Goal: Task Accomplishment & Management: Manage account settings

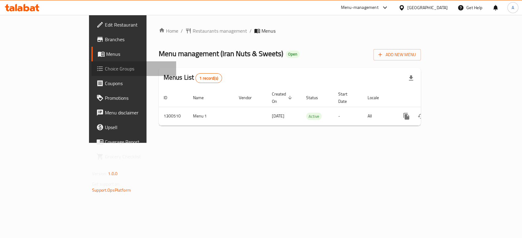
click at [105, 67] on span "Choice Groups" at bounding box center [138, 68] width 66 height 7
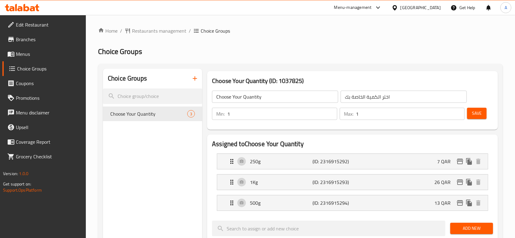
click at [36, 55] on span "Menus" at bounding box center [48, 53] width 65 height 7
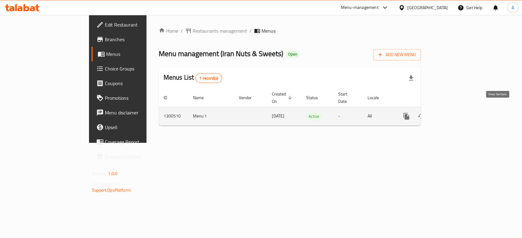
click at [454, 113] on icon "enhanced table" at bounding box center [450, 116] width 7 height 7
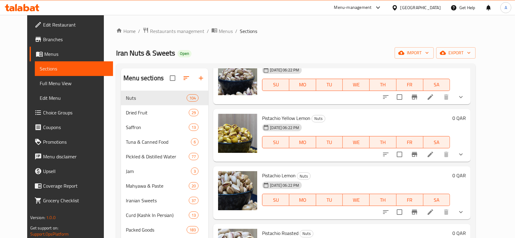
scroll to position [186, 0]
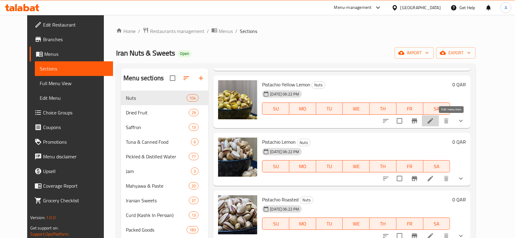
click at [434, 117] on icon at bounding box center [430, 120] width 7 height 7
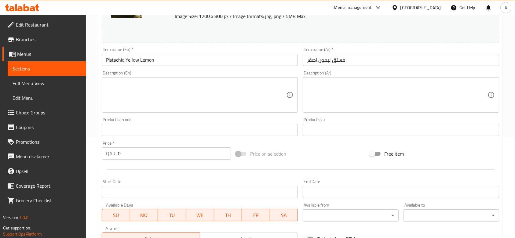
scroll to position [229, 0]
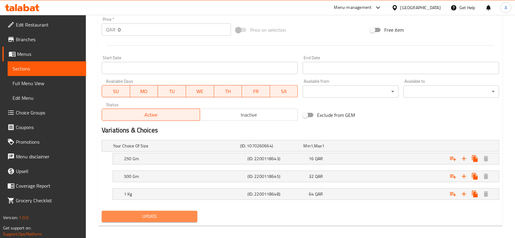
click at [166, 216] on span "Update" at bounding box center [150, 217] width 86 height 8
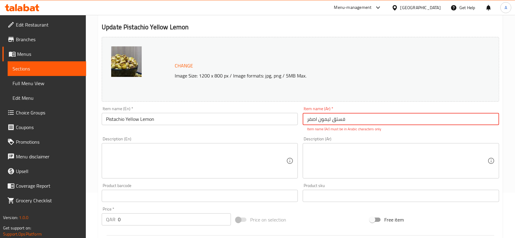
scroll to position [240, 0]
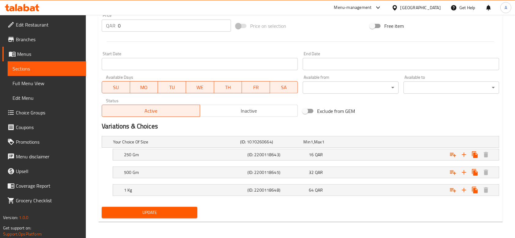
click at [145, 131] on h2 "Variations & Choices" at bounding box center [301, 126] width 398 height 9
click at [172, 142] on h5 "Your Choice Of Size" at bounding box center [175, 142] width 125 height 6
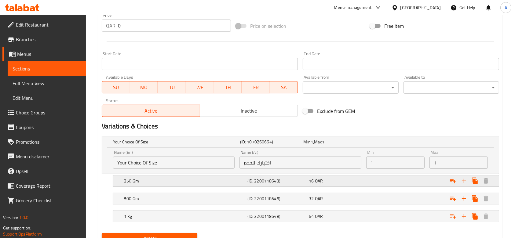
click at [443, 182] on div "Expand" at bounding box center [432, 181] width 124 height 13
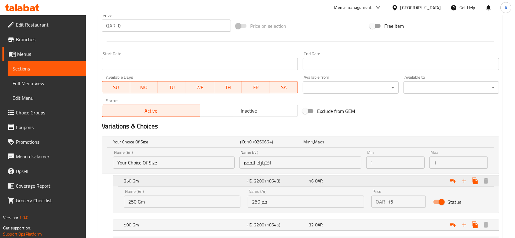
scroll to position [293, 0]
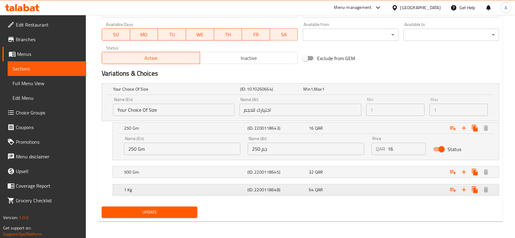
click at [431, 194] on div "Expand" at bounding box center [432, 189] width 124 height 13
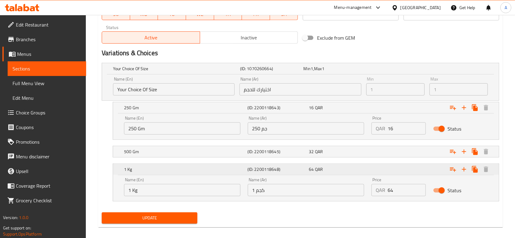
scroll to position [319, 0]
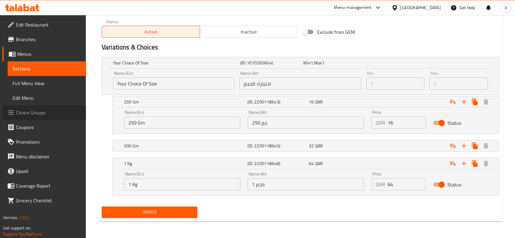
click at [47, 115] on span "Choice Groups" at bounding box center [48, 112] width 65 height 7
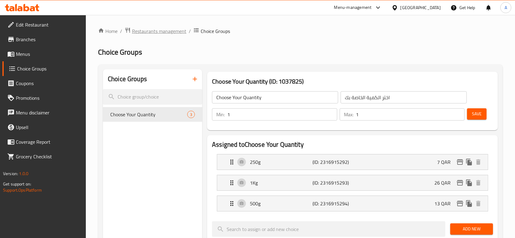
click at [164, 30] on span "Restaurants management" at bounding box center [159, 31] width 54 height 7
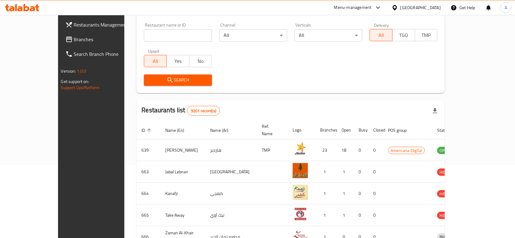
scroll to position [149, 0]
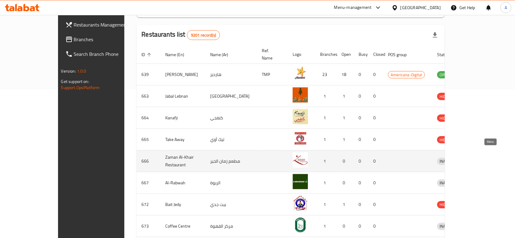
click at [478, 159] on icon "enhanced table" at bounding box center [474, 161] width 7 height 5
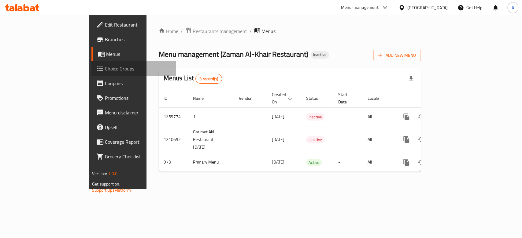
click at [105, 72] on span "Choice Groups" at bounding box center [138, 68] width 66 height 7
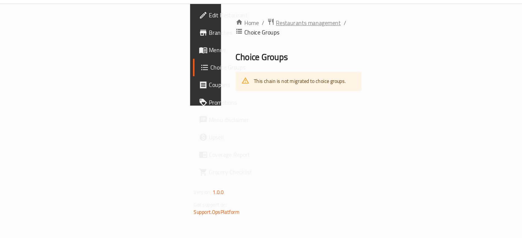
click at [255, 31] on span "Restaurants management" at bounding box center [282, 31] width 54 height 7
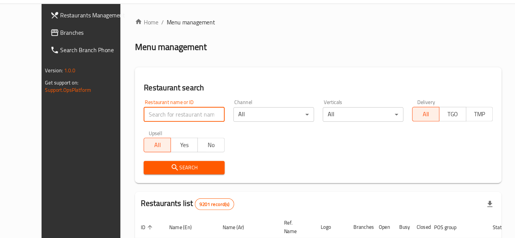
click at [169, 114] on input "search" at bounding box center [178, 108] width 68 height 12
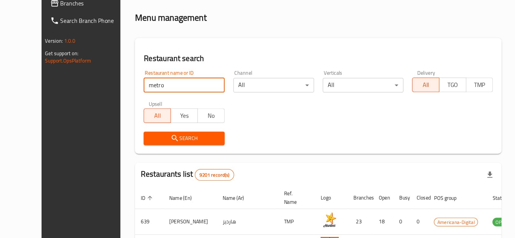
type input "metro"
click button "Search" at bounding box center [178, 153] width 68 height 11
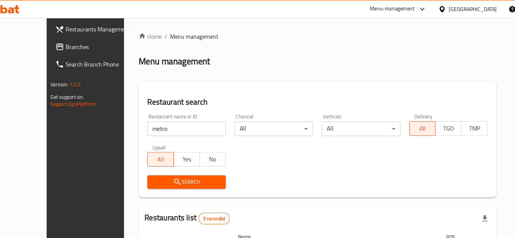
click at [435, 5] on div "[GEOGRAPHIC_DATA]" at bounding box center [421, 7] width 40 height 7
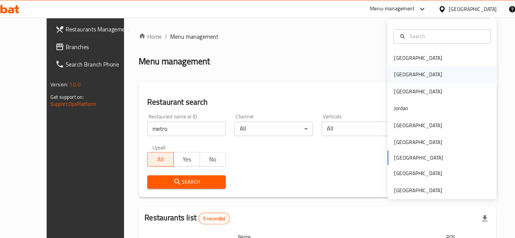
click at [363, 61] on div "[GEOGRAPHIC_DATA]" at bounding box center [375, 63] width 50 height 14
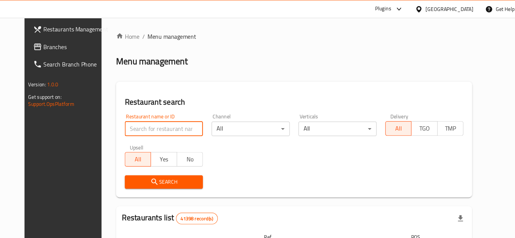
click at [168, 110] on input "search" at bounding box center [181, 108] width 66 height 12
type input "metro"
click button "Search" at bounding box center [181, 153] width 66 height 11
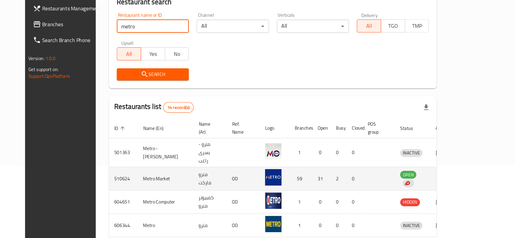
scroll to position [67, 0]
